Goal: Task Accomplishment & Management: Manage account settings

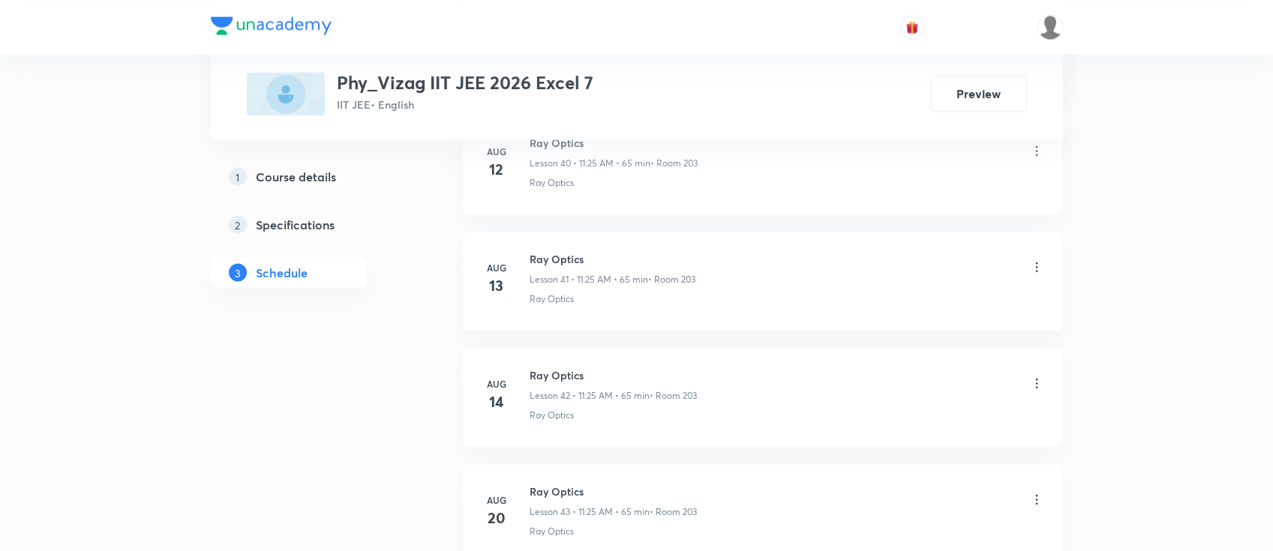
scroll to position [6205, 0]
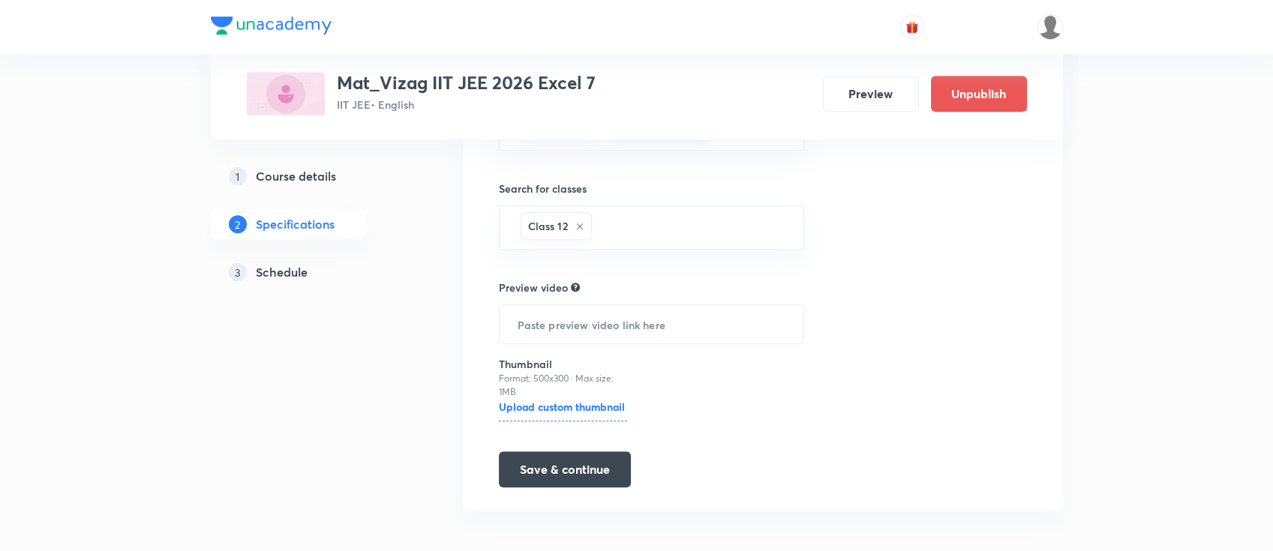
drag, startPoint x: 0, startPoint y: 0, endPoint x: 324, endPoint y: 267, distance: 420.0
click at [324, 267] on div "3 Schedule" at bounding box center [316, 272] width 174 height 18
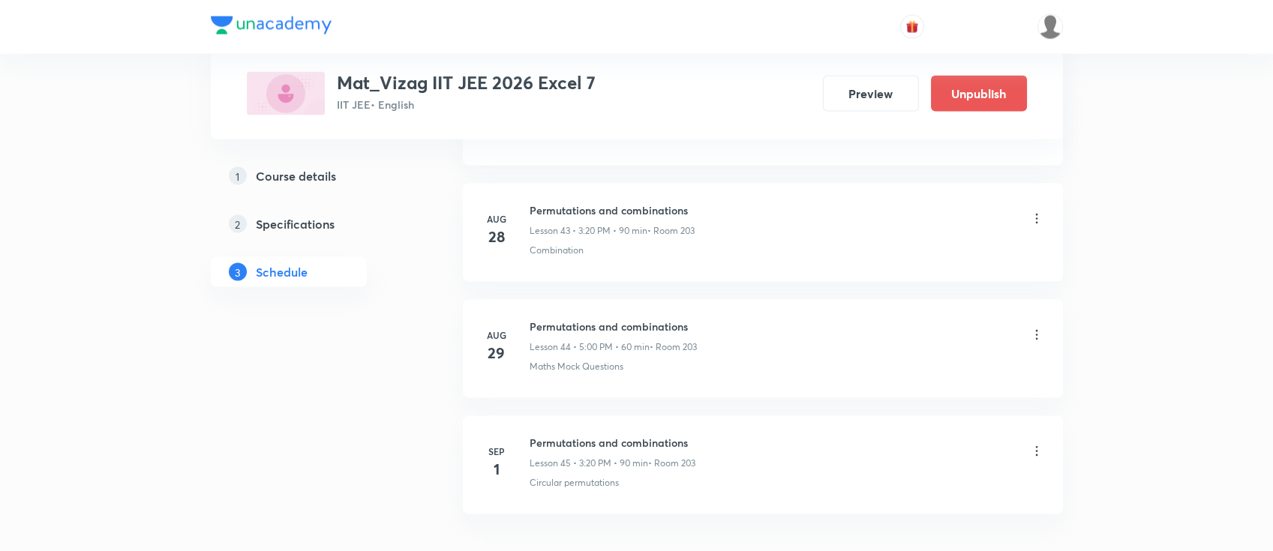
scroll to position [5877, 0]
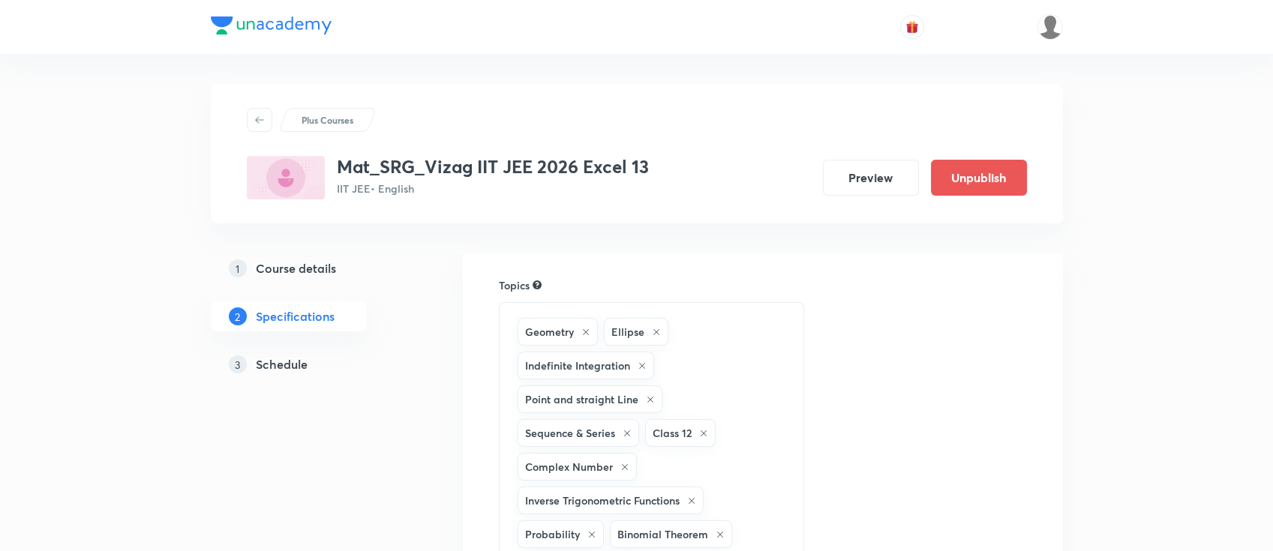
click at [284, 361] on h5 "Schedule" at bounding box center [282, 365] width 52 height 18
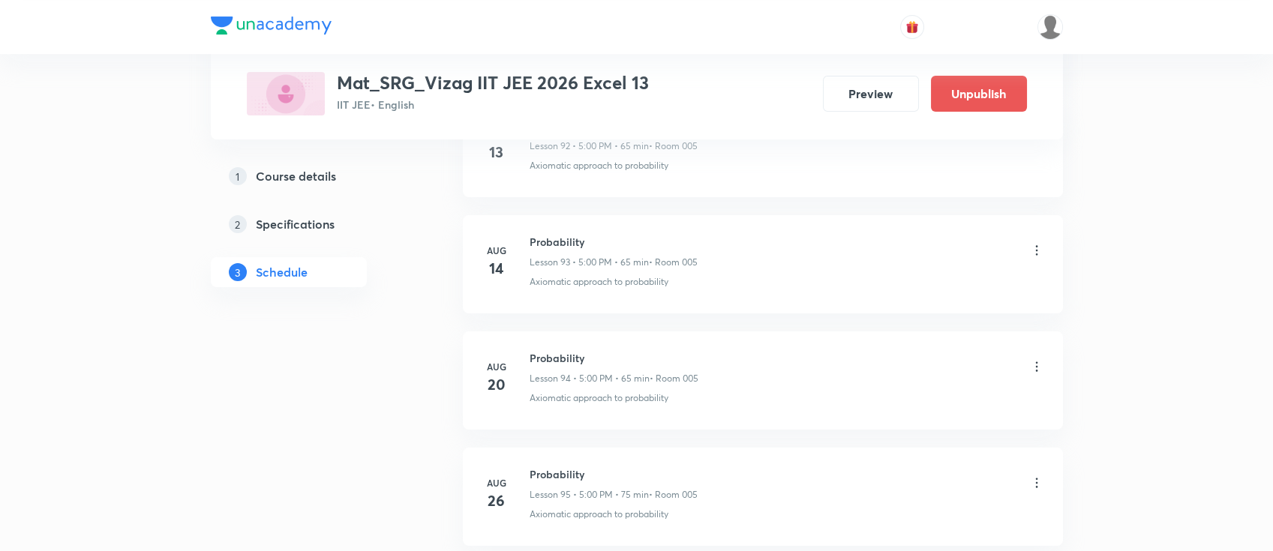
scroll to position [11871, 0]
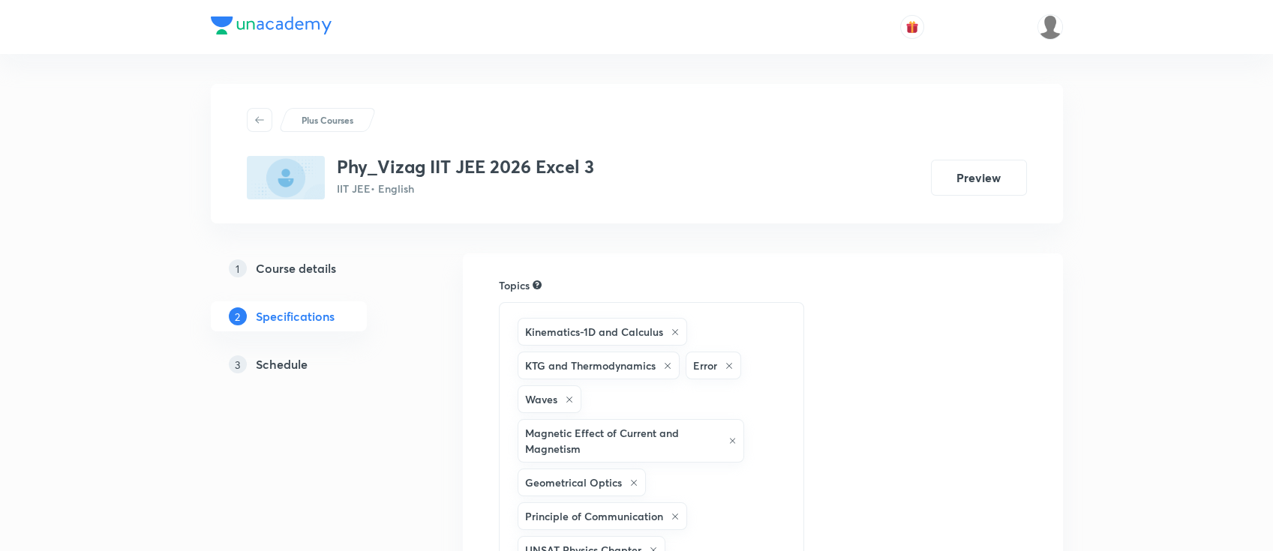
click at [286, 359] on h5 "Schedule" at bounding box center [282, 365] width 52 height 18
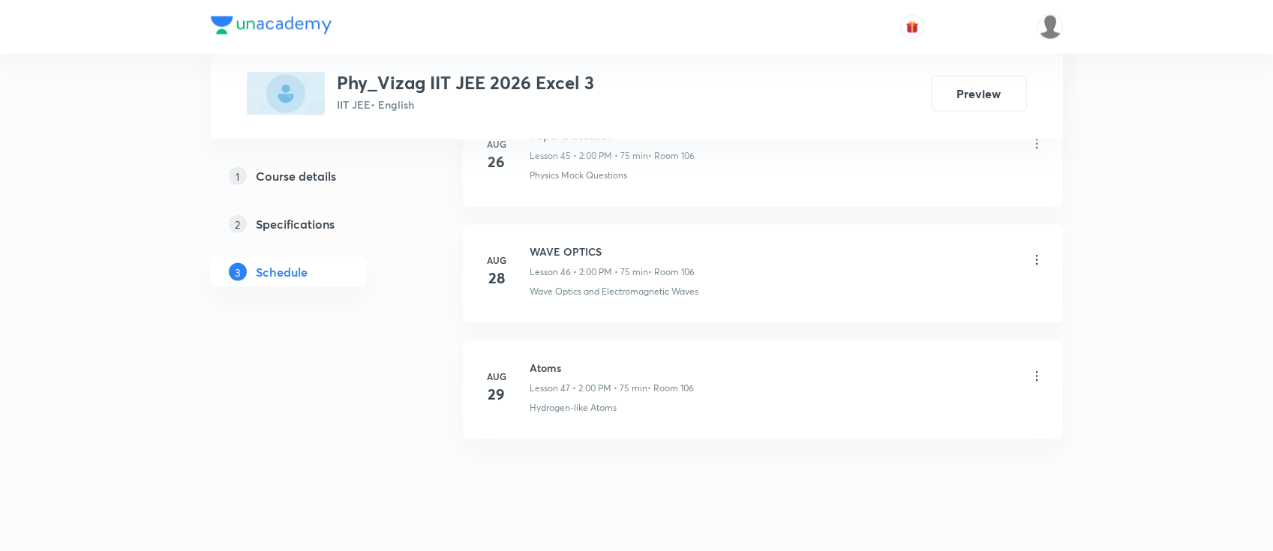
scroll to position [6108, 0]
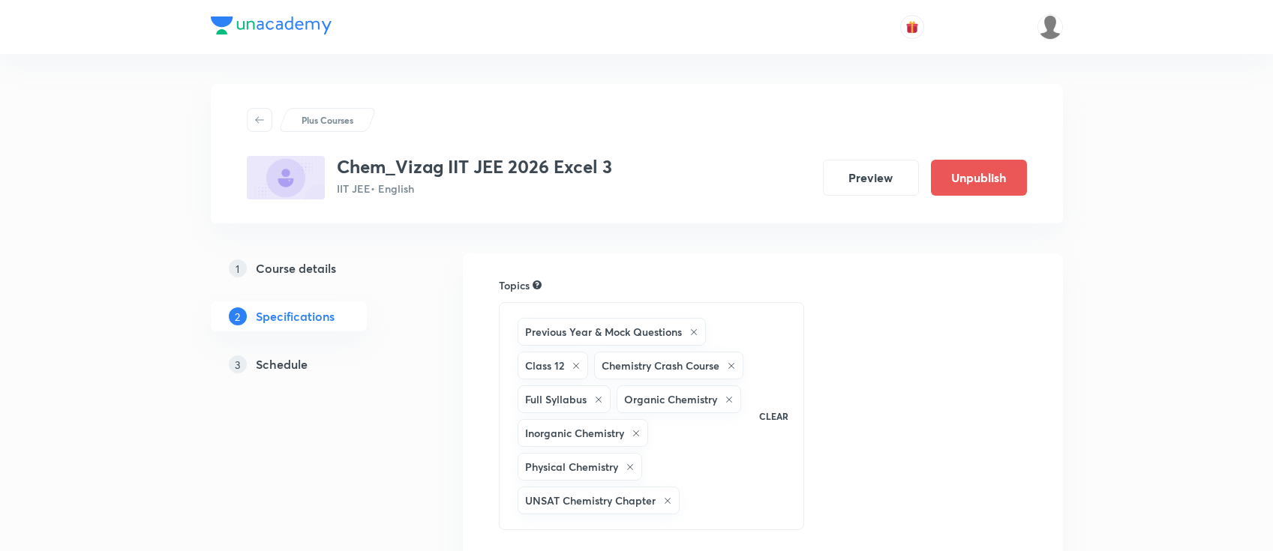
click at [314, 363] on div "3 Schedule" at bounding box center [316, 365] width 174 height 18
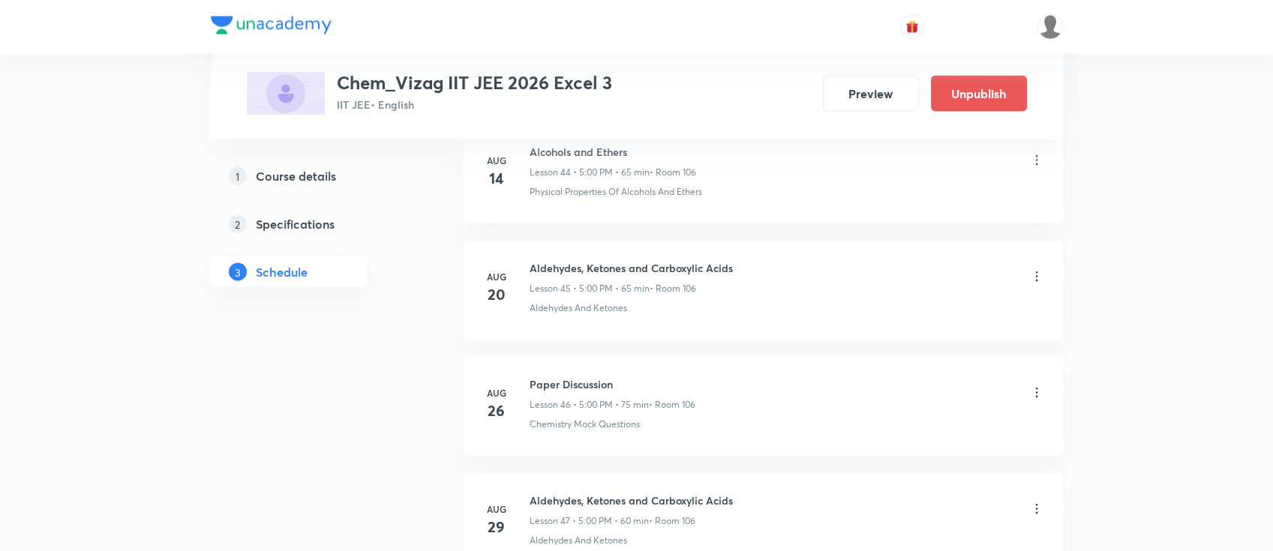
scroll to position [6225, 0]
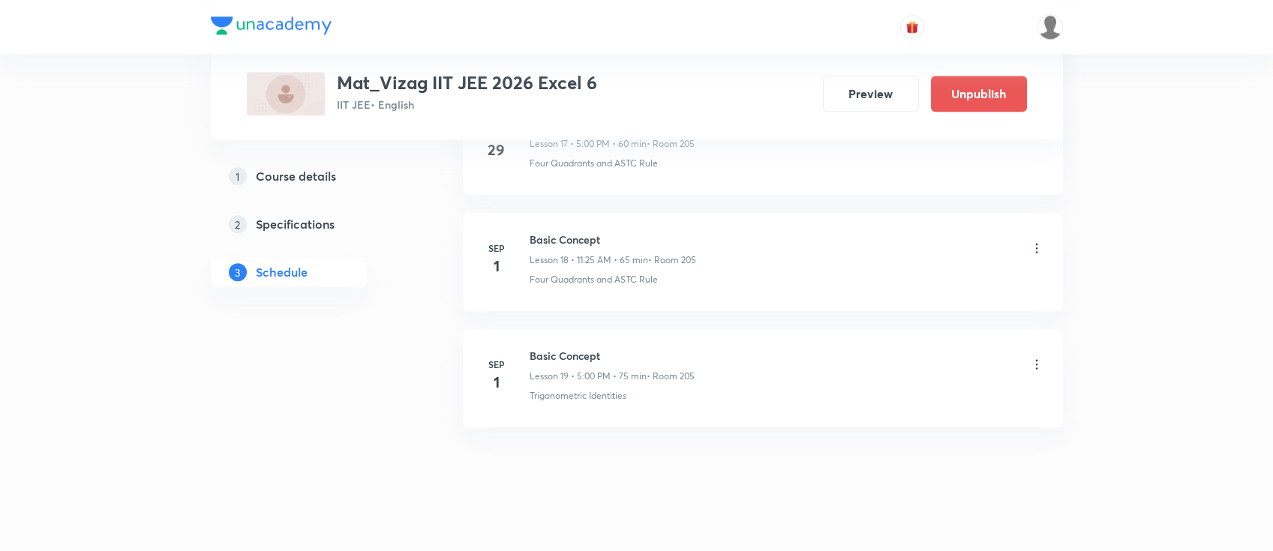
scroll to position [2857, 0]
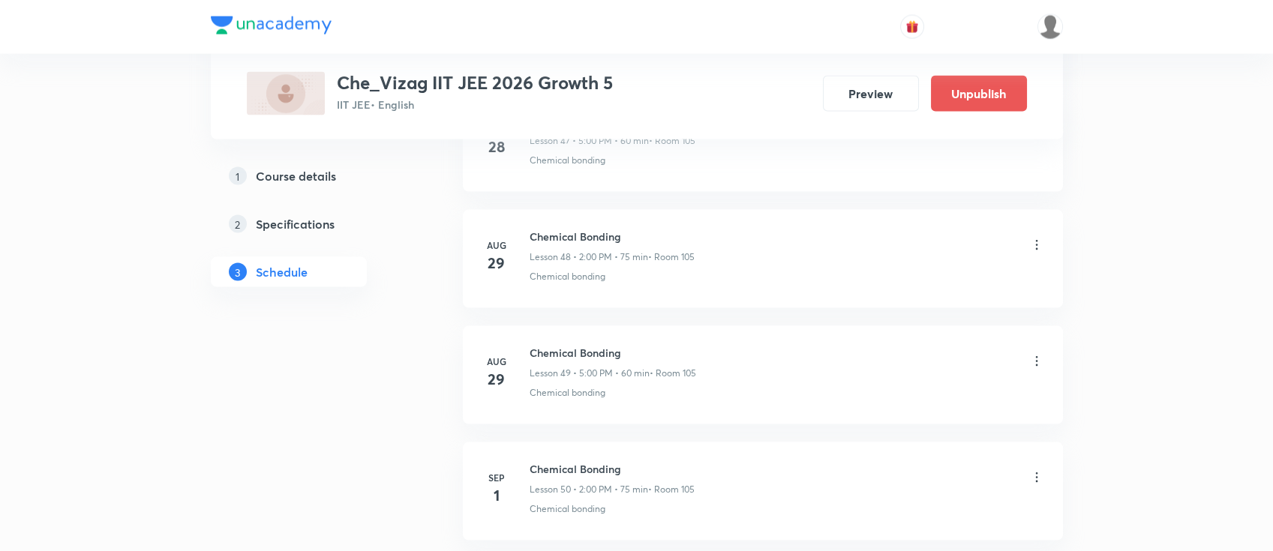
scroll to position [6573, 0]
click at [1034, 233] on icon at bounding box center [1036, 240] width 15 height 15
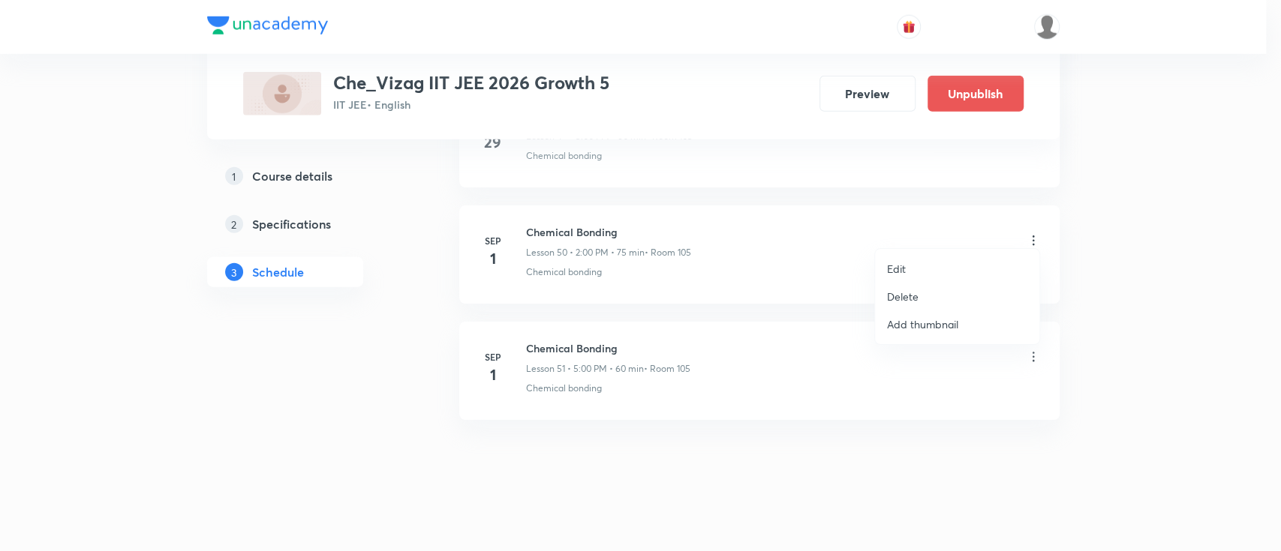
click at [960, 293] on li "Delete" at bounding box center [957, 297] width 164 height 28
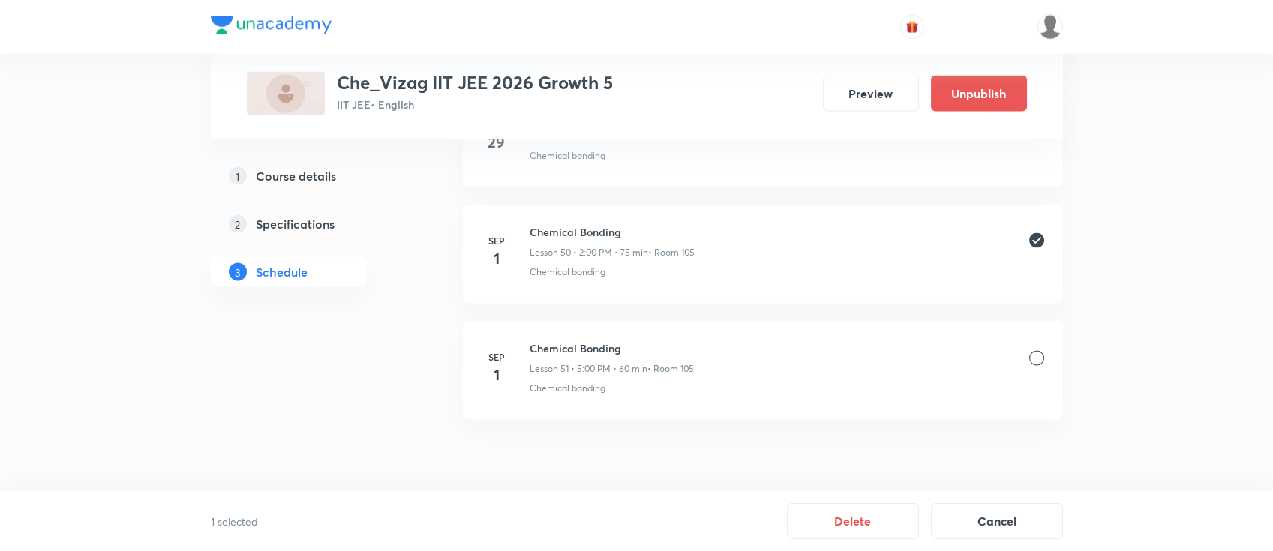
click at [1030, 351] on div at bounding box center [1036, 358] width 15 height 15
click at [840, 521] on button "Delete" at bounding box center [853, 520] width 132 height 36
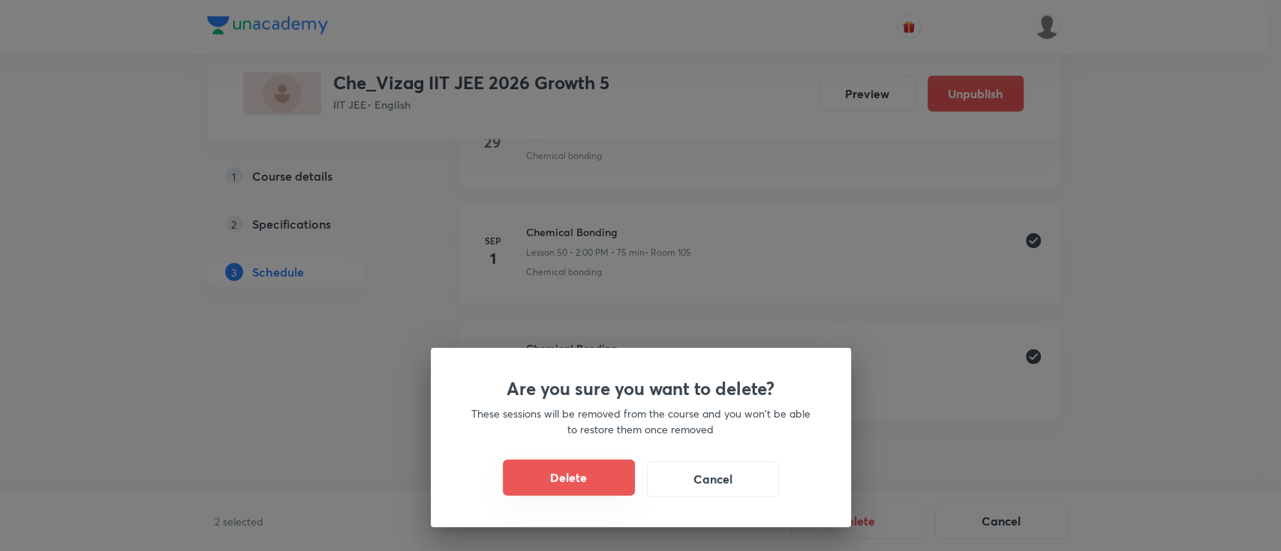
click at [603, 467] on button "Delete" at bounding box center [569, 478] width 132 height 36
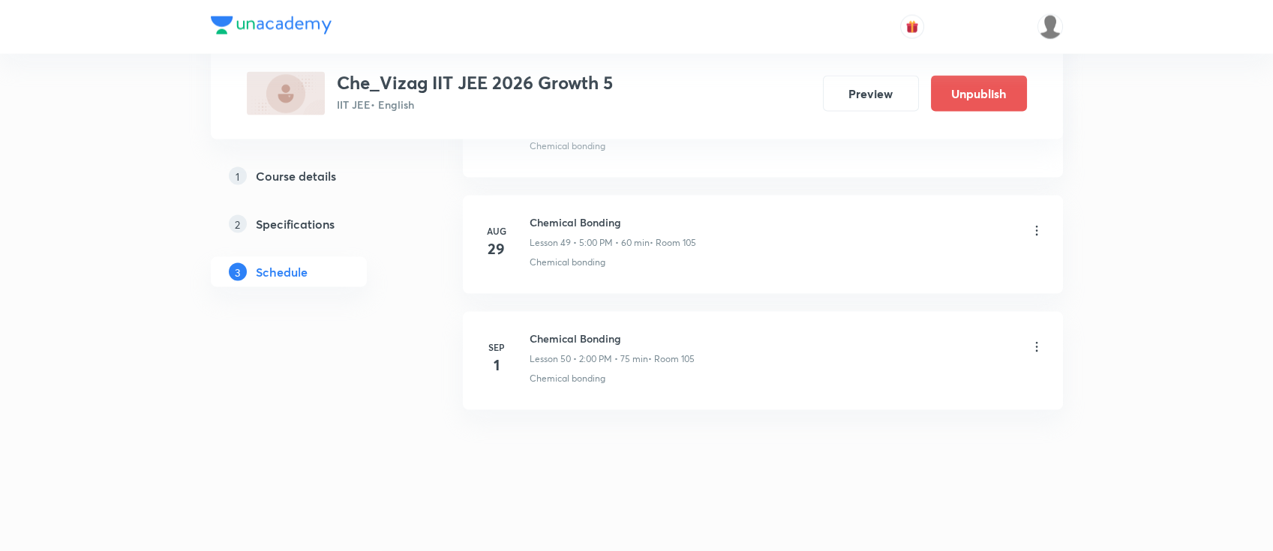
scroll to position [6340, 0]
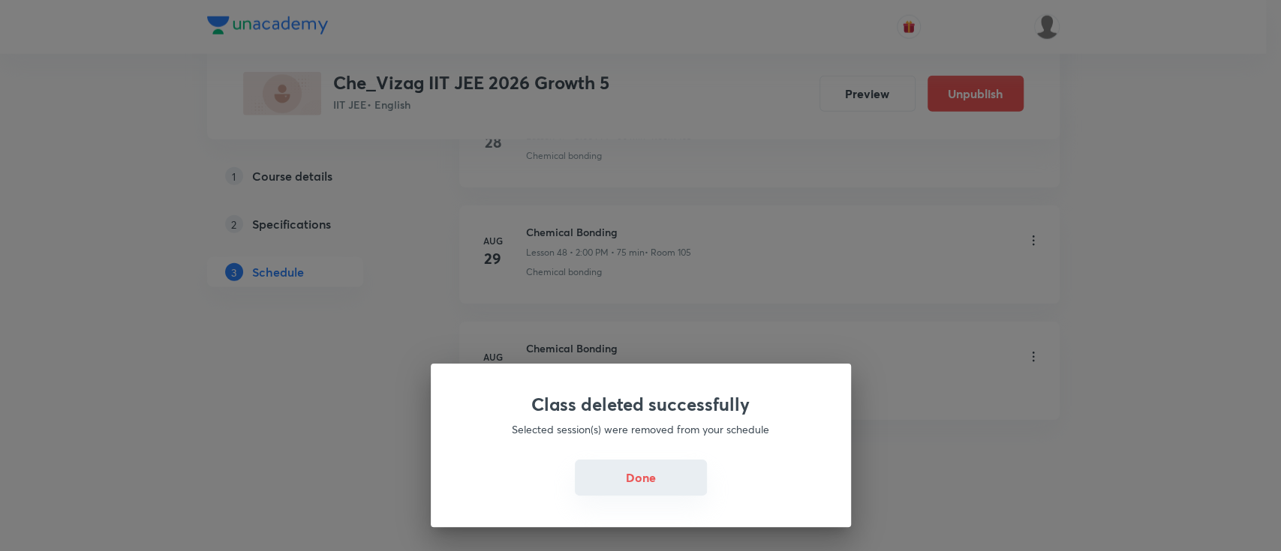
click at [612, 470] on button "Done" at bounding box center [641, 478] width 132 height 36
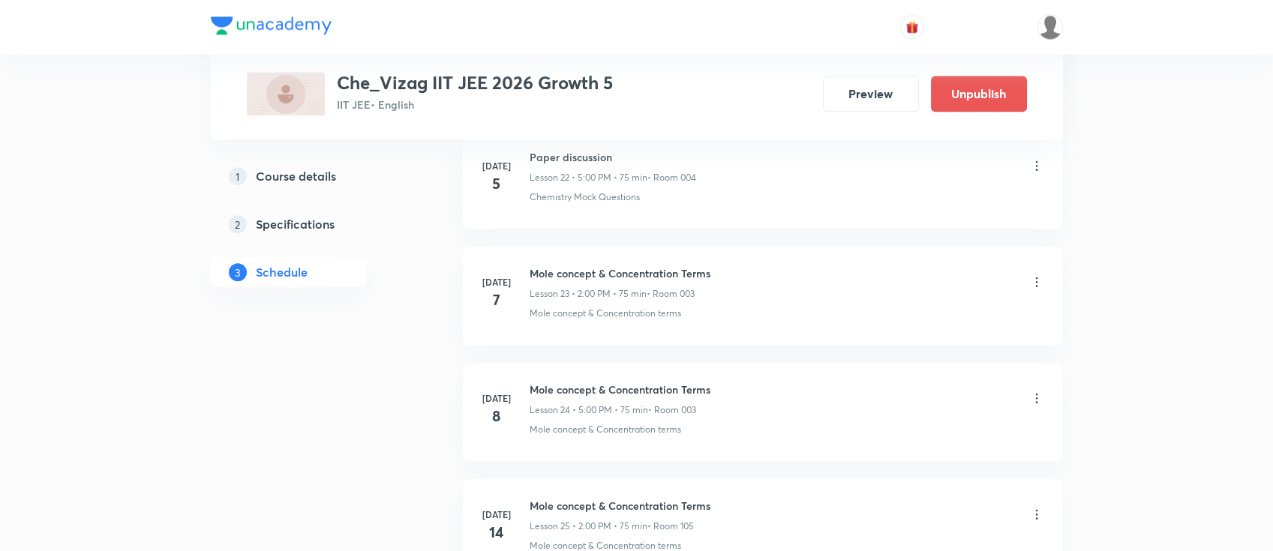
scroll to position [3363, 0]
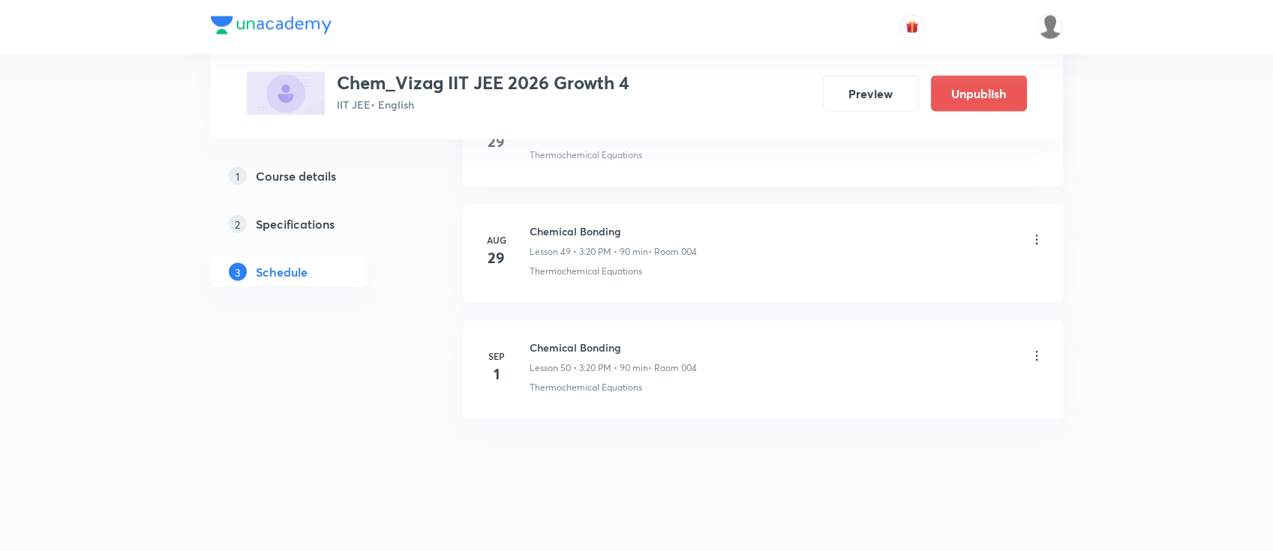
click at [1035, 350] on icon at bounding box center [1036, 356] width 15 height 15
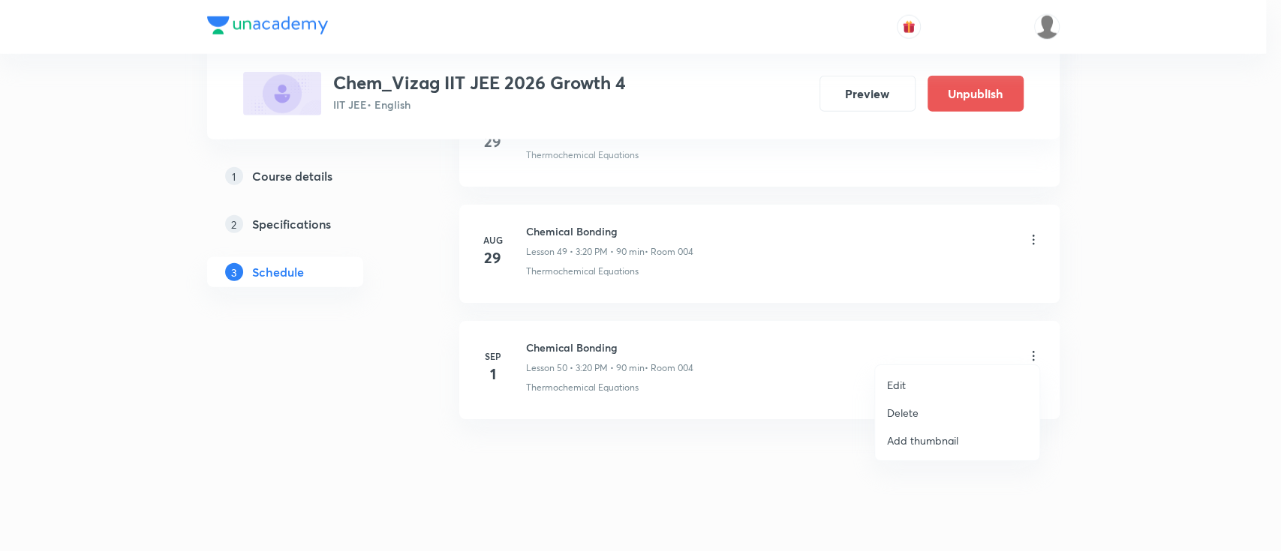
click at [978, 399] on li "Delete" at bounding box center [957, 413] width 164 height 28
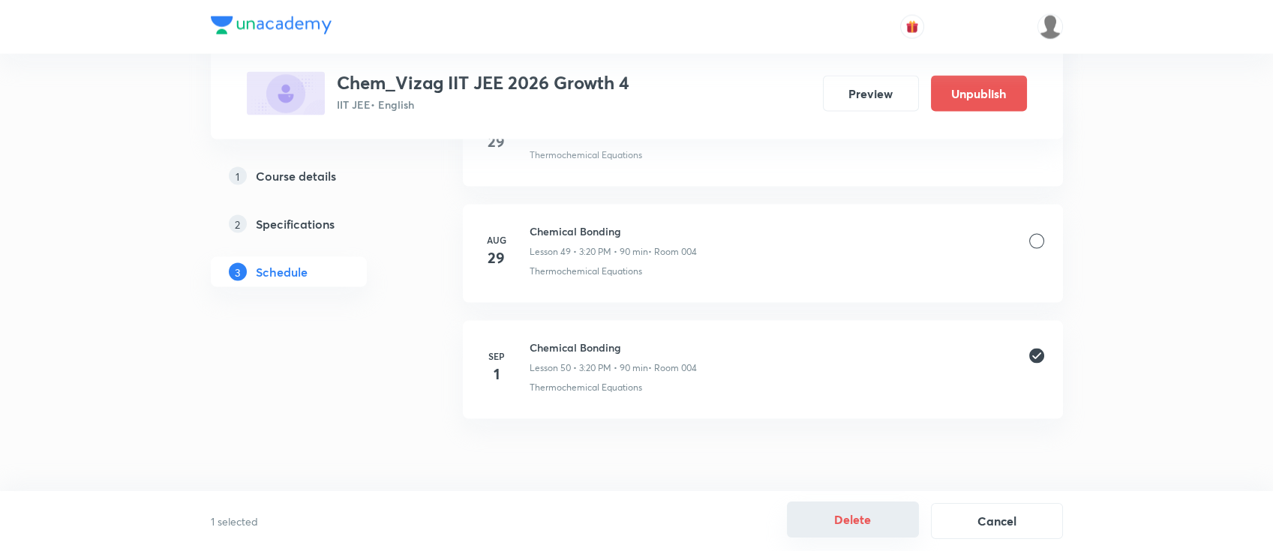
click at [858, 515] on button "Delete" at bounding box center [853, 520] width 132 height 36
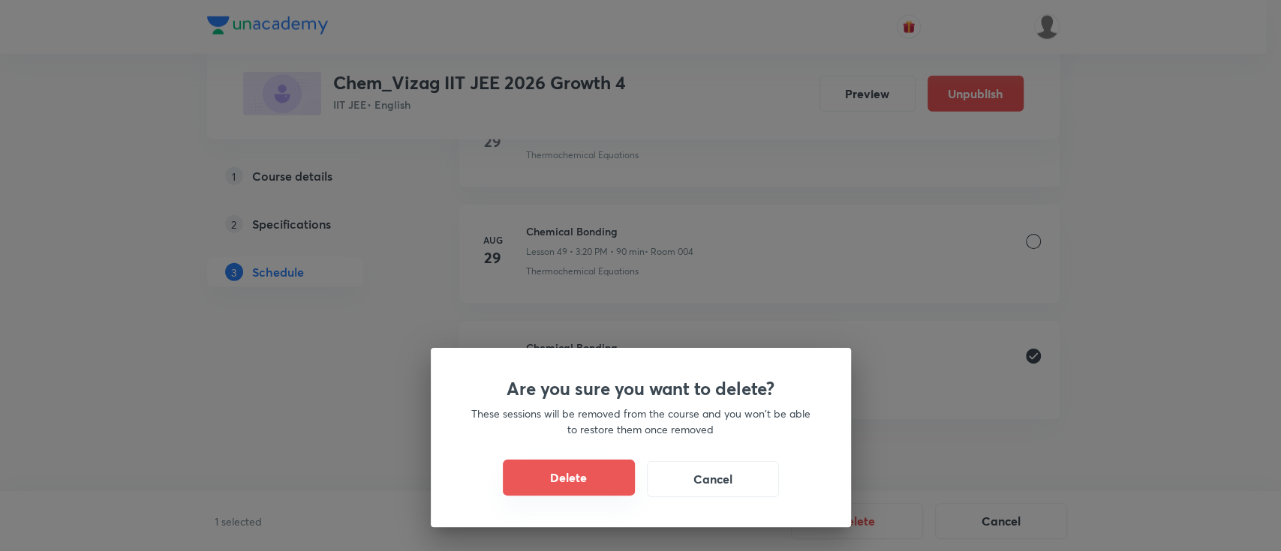
click at [527, 478] on button "Delete" at bounding box center [569, 478] width 132 height 36
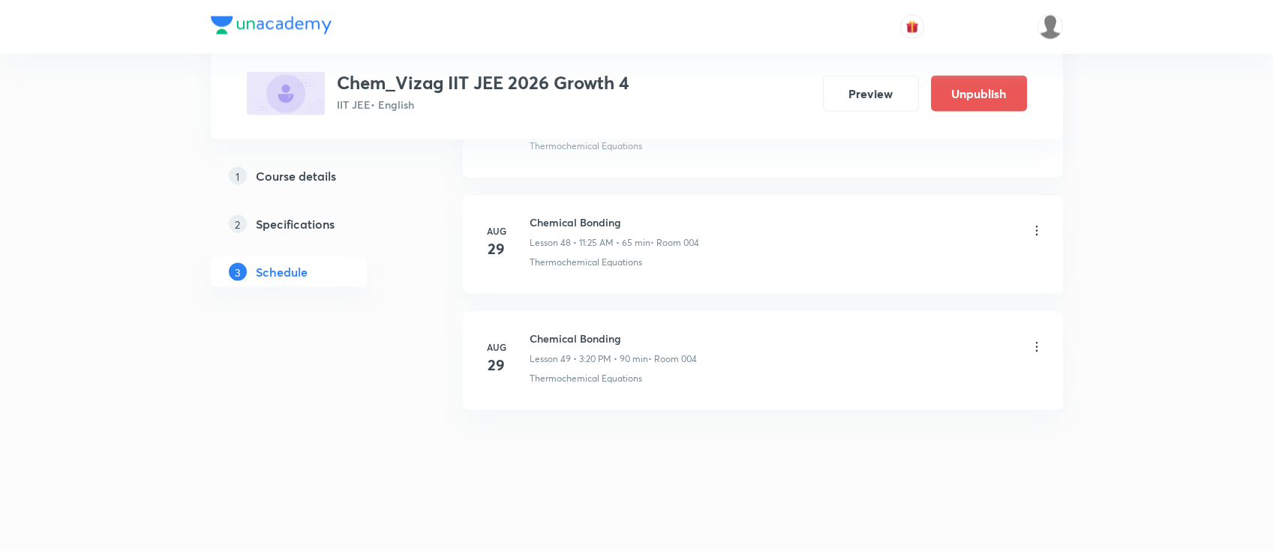
scroll to position [6340, 0]
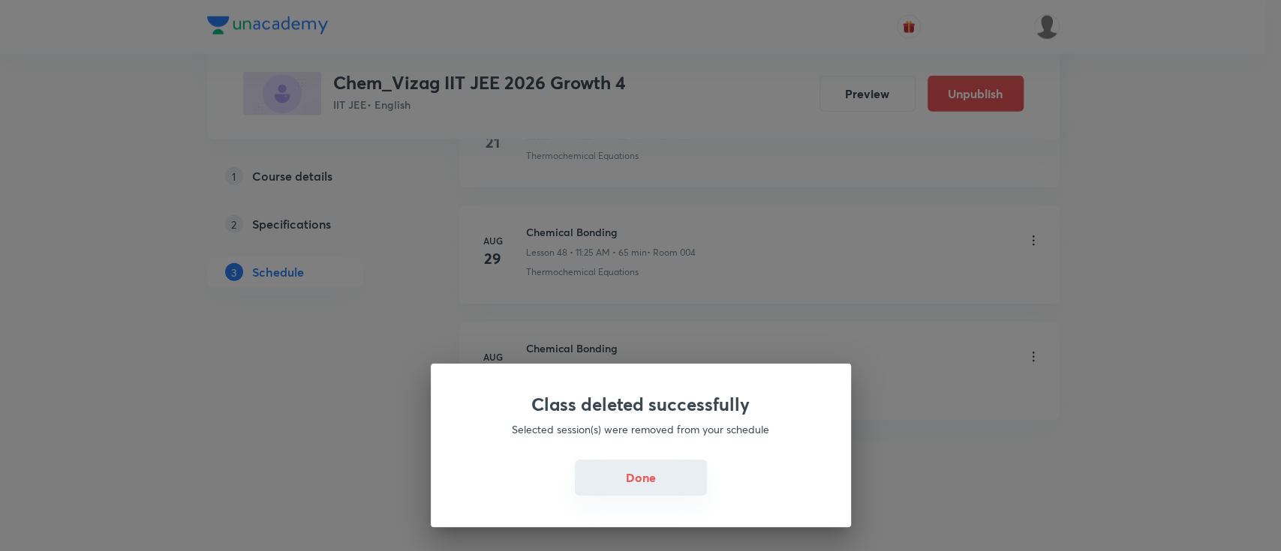
click at [641, 488] on button "Done" at bounding box center [641, 478] width 132 height 36
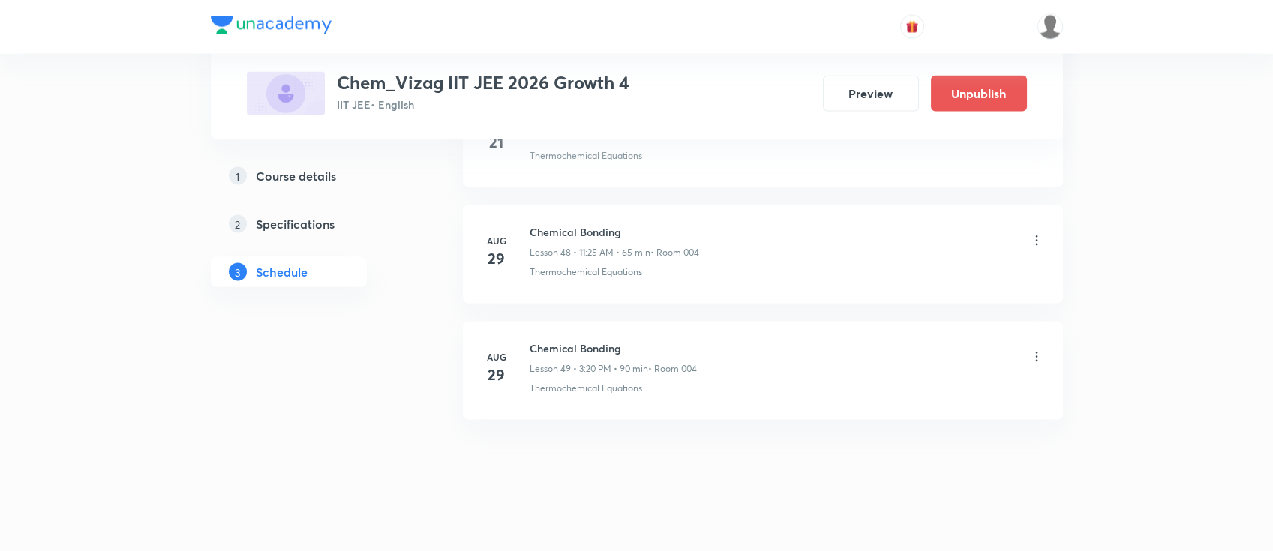
click at [868, 389] on li "Aug 29 Chemical Bonding Lesson 49 • 3:20 PM • 90 min • Room 004 Thermochemical …" at bounding box center [763, 371] width 600 height 98
